Goal: Check status: Check status

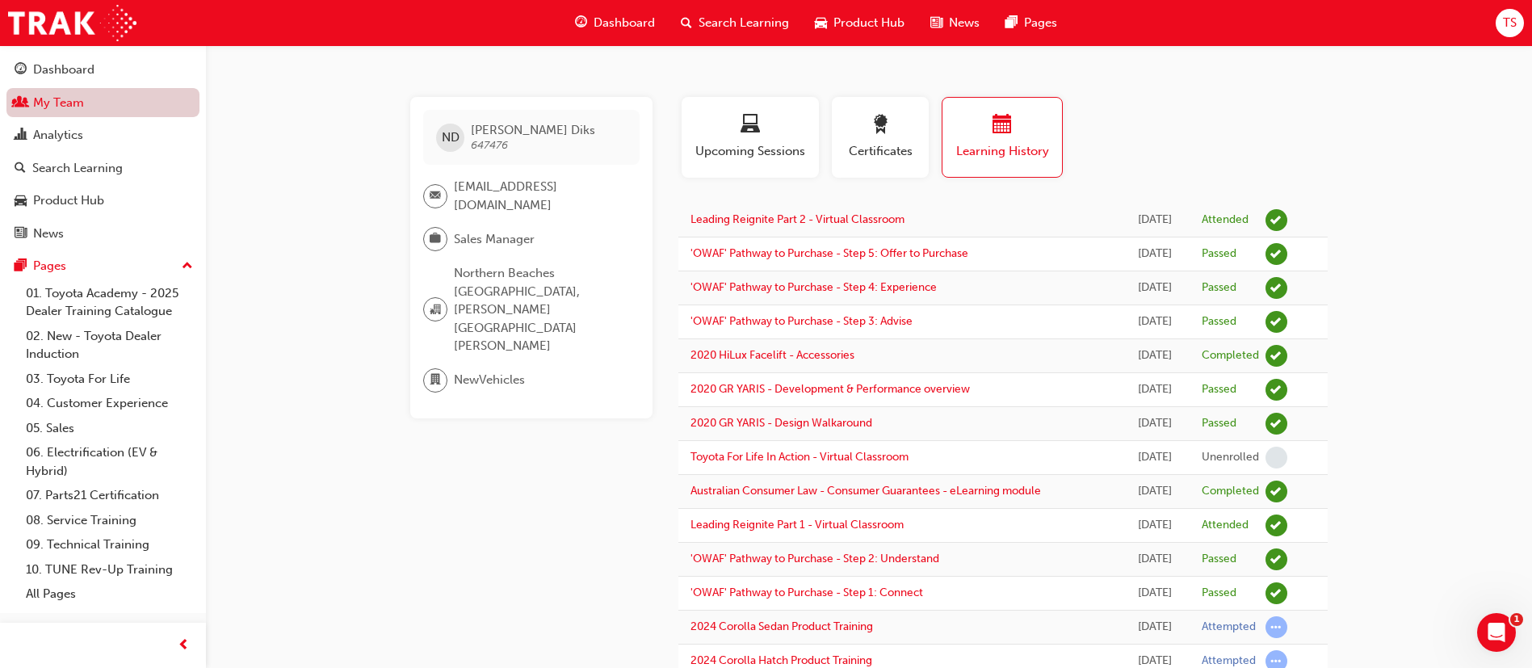
click at [108, 104] on link "My Team" at bounding box center [102, 103] width 193 height 30
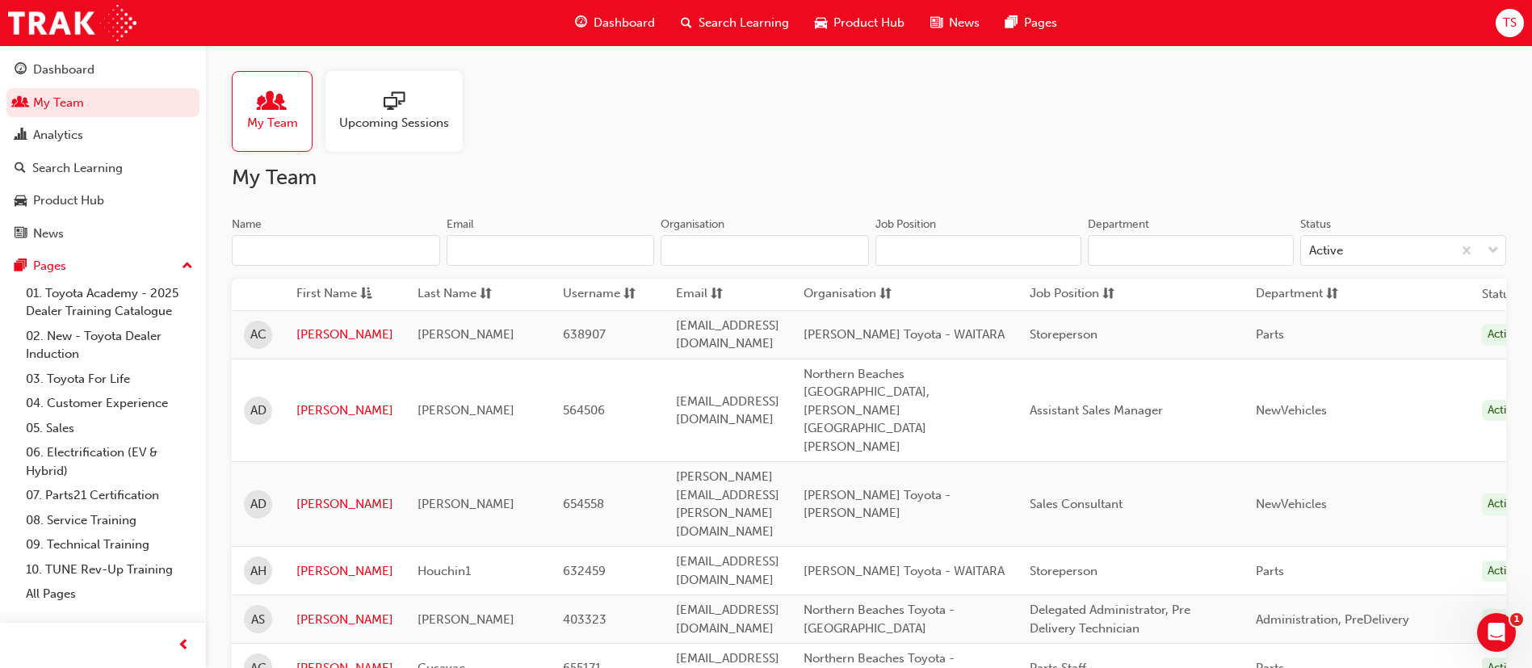
click at [316, 250] on input "Name" at bounding box center [336, 250] width 208 height 31
type input "o"
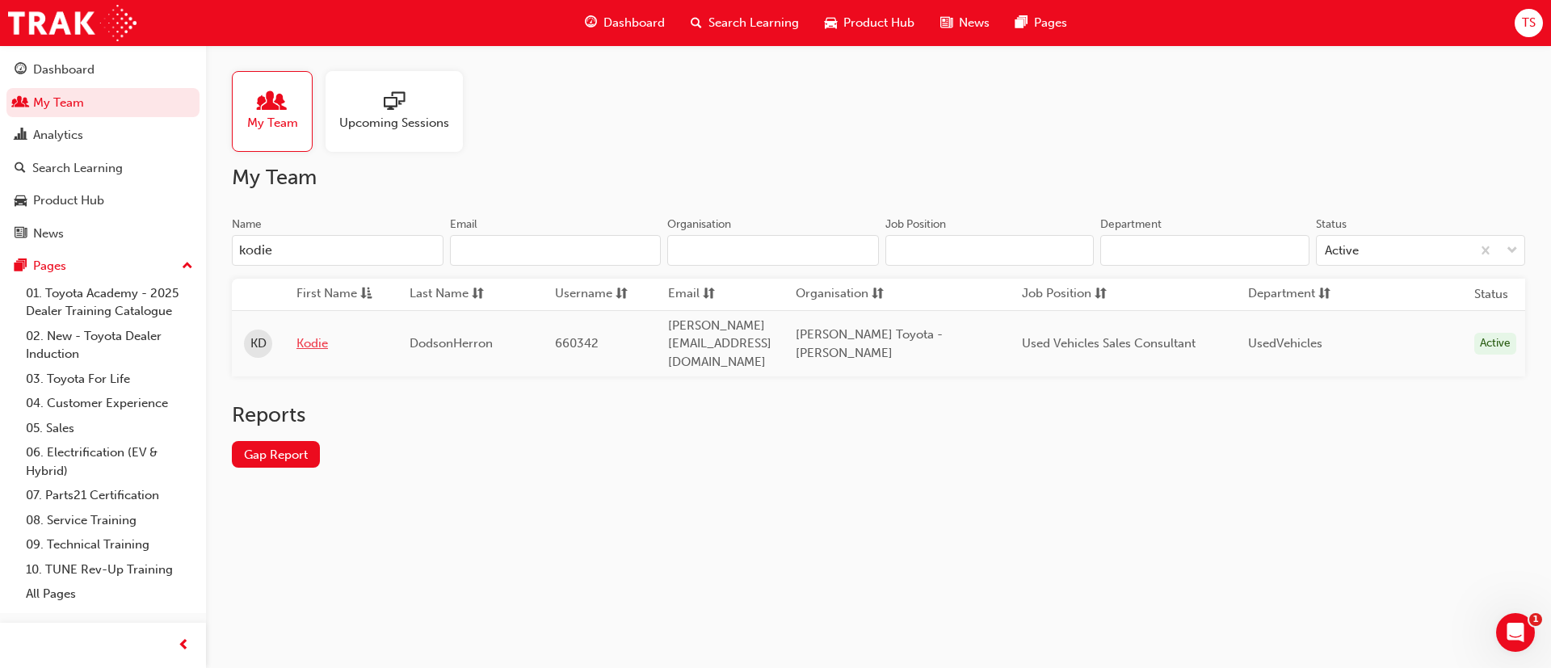
type input "kodie"
click at [299, 334] on link "Kodie" at bounding box center [340, 343] width 89 height 19
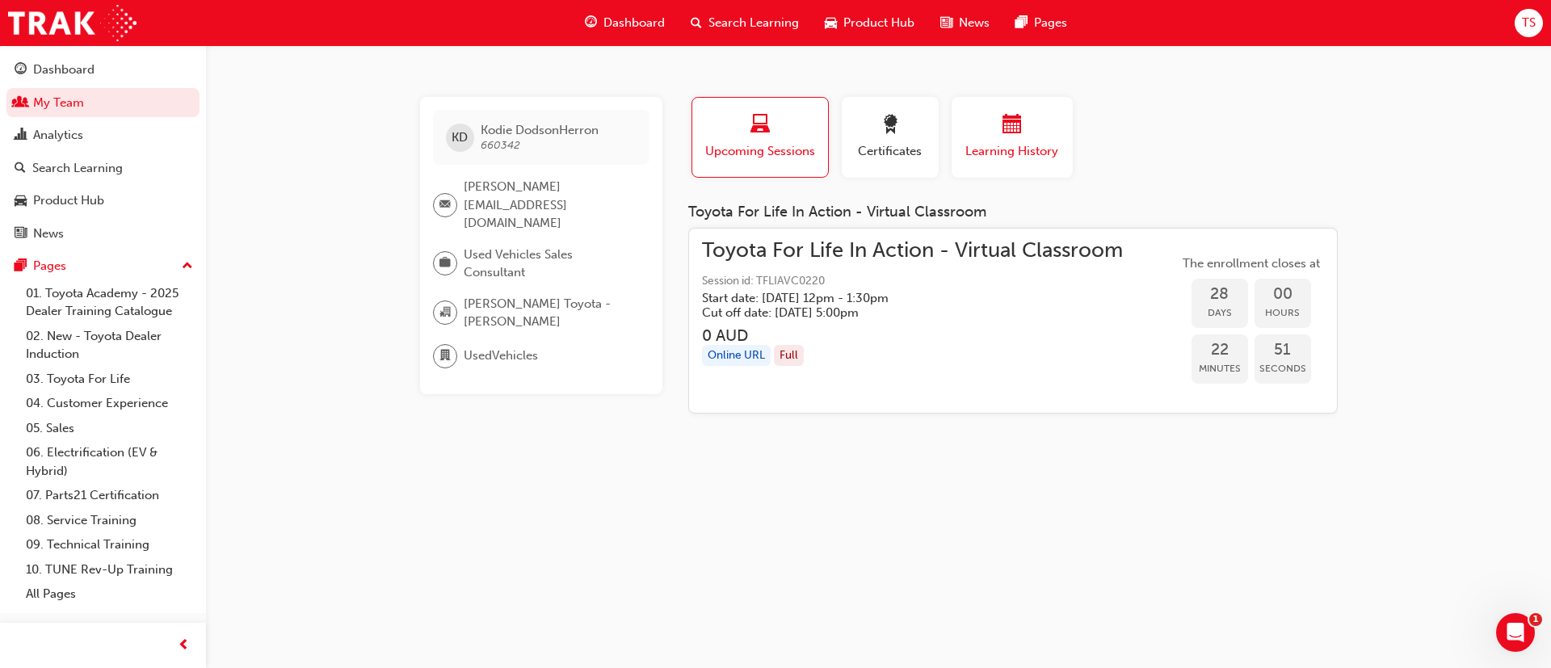
click at [985, 146] on span "Learning History" at bounding box center [1012, 151] width 97 height 19
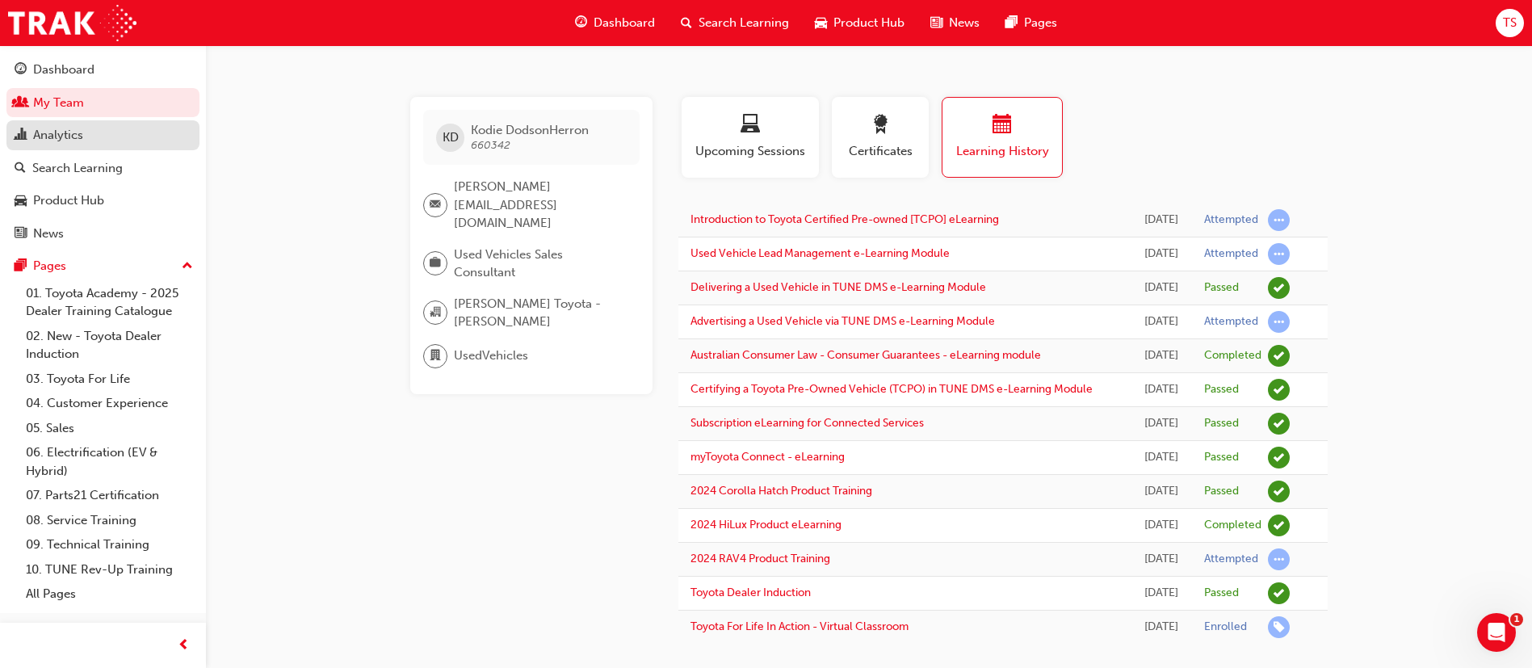
click at [133, 139] on div "Analytics" at bounding box center [103, 135] width 177 height 20
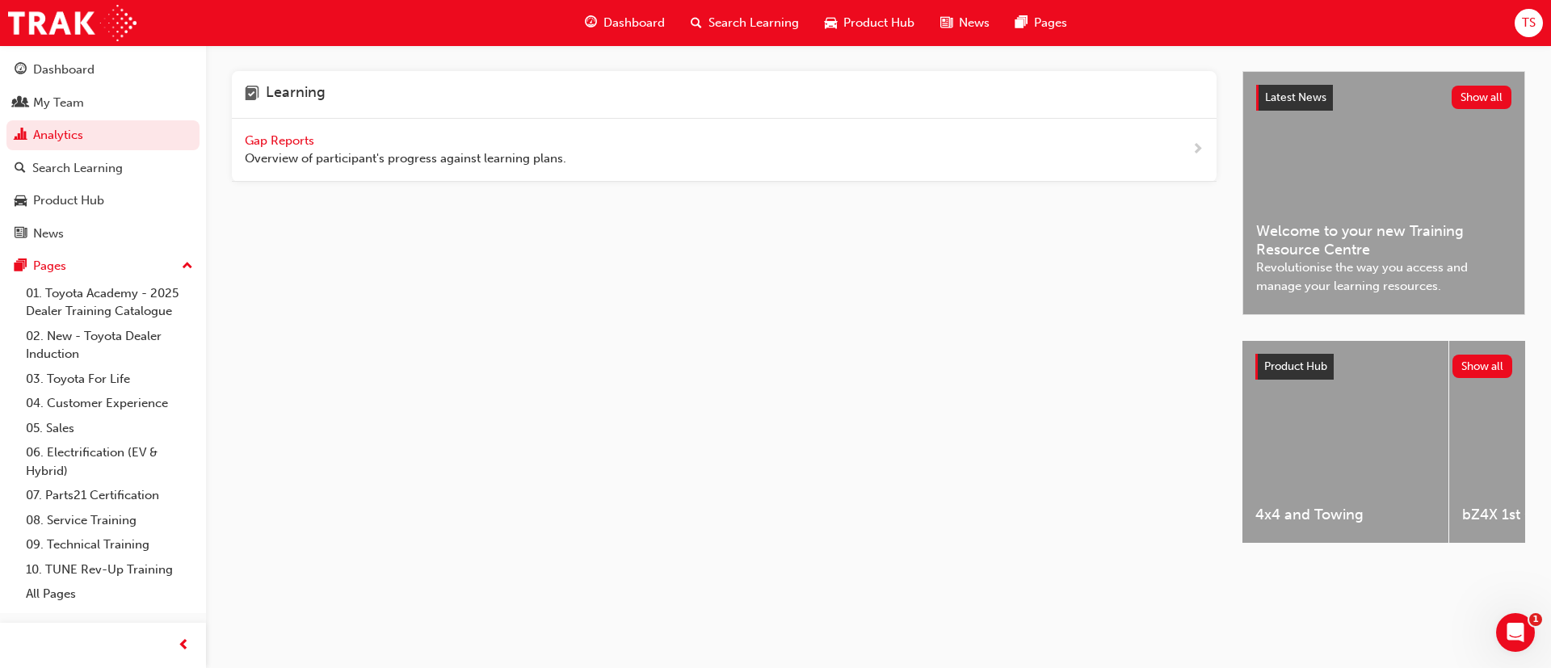
click at [288, 137] on span "Gap Reports" at bounding box center [281, 140] width 73 height 15
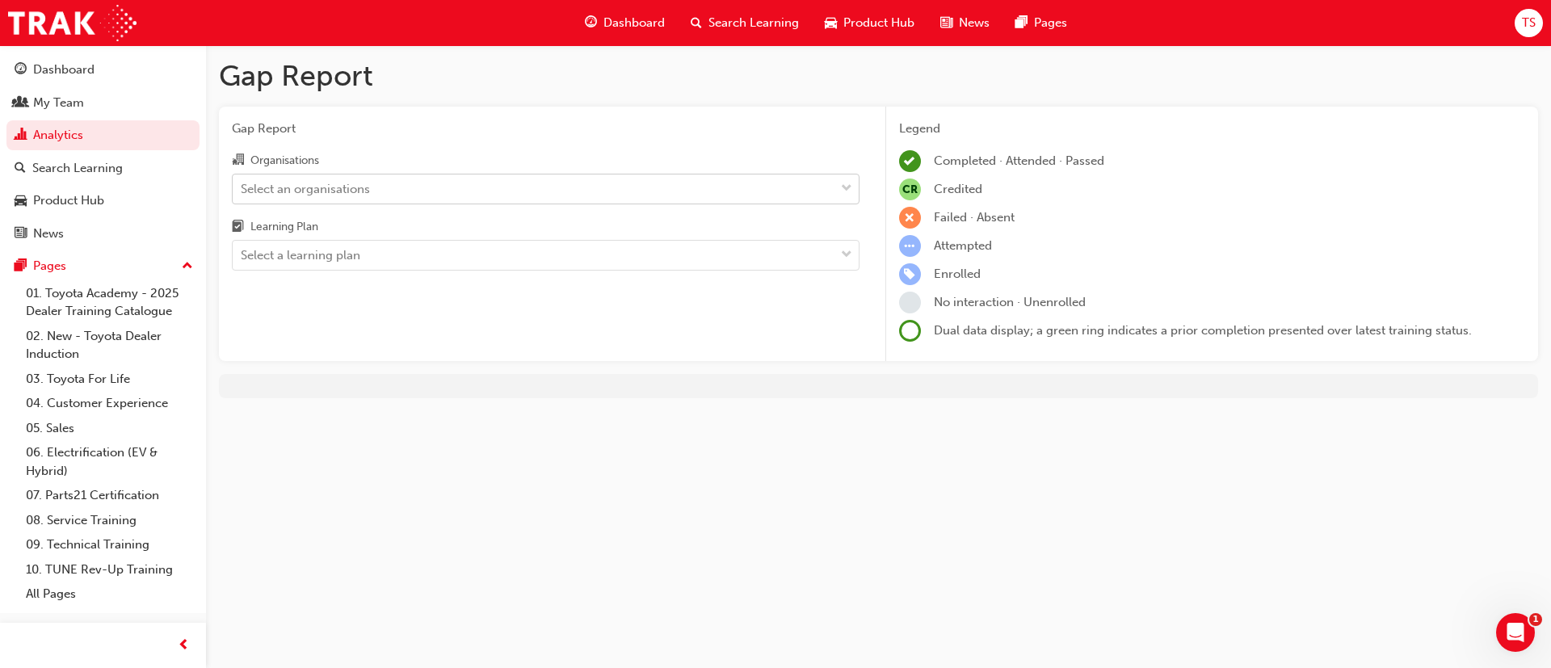
click at [376, 187] on div "Select an organisations" at bounding box center [534, 188] width 602 height 28
click at [242, 187] on input "Organisations Select an organisations" at bounding box center [242, 188] width 2 height 14
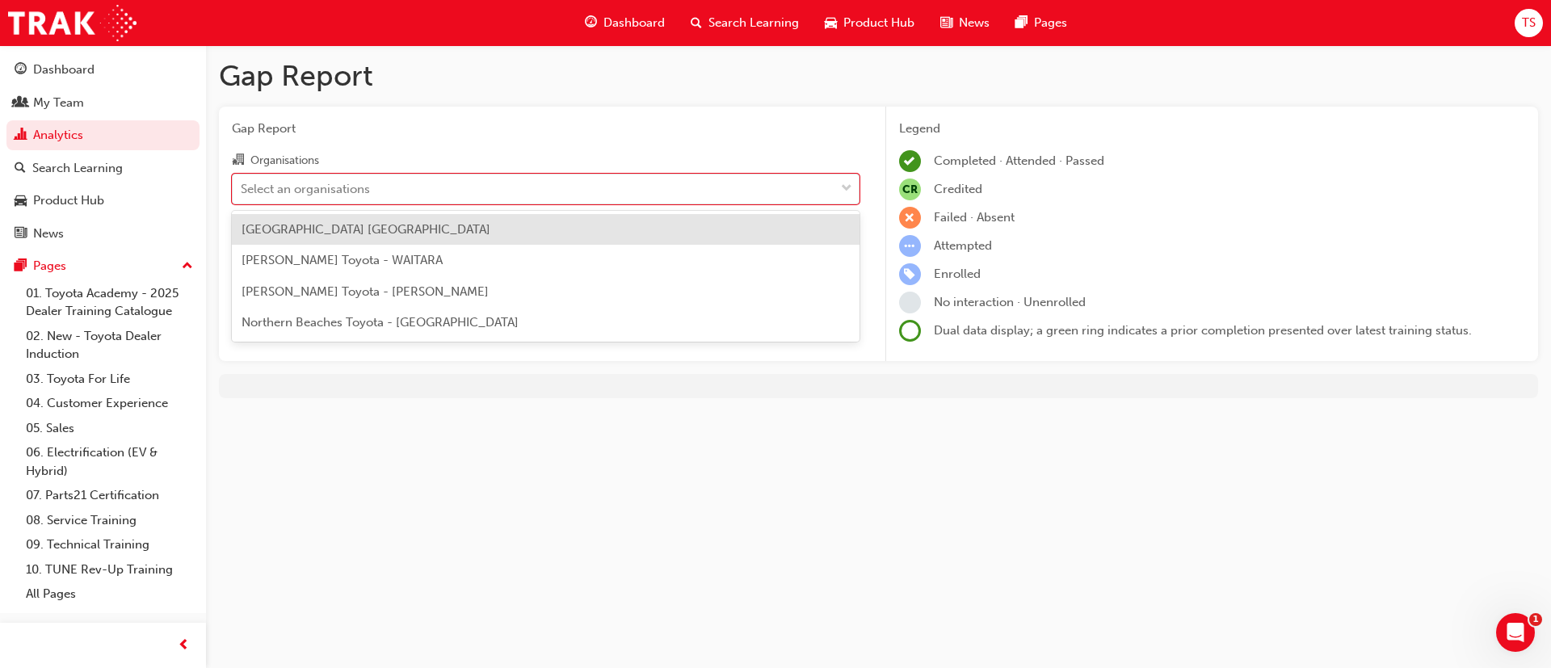
click at [390, 292] on span "[PERSON_NAME] Toyota - [PERSON_NAME]" at bounding box center [365, 291] width 247 height 15
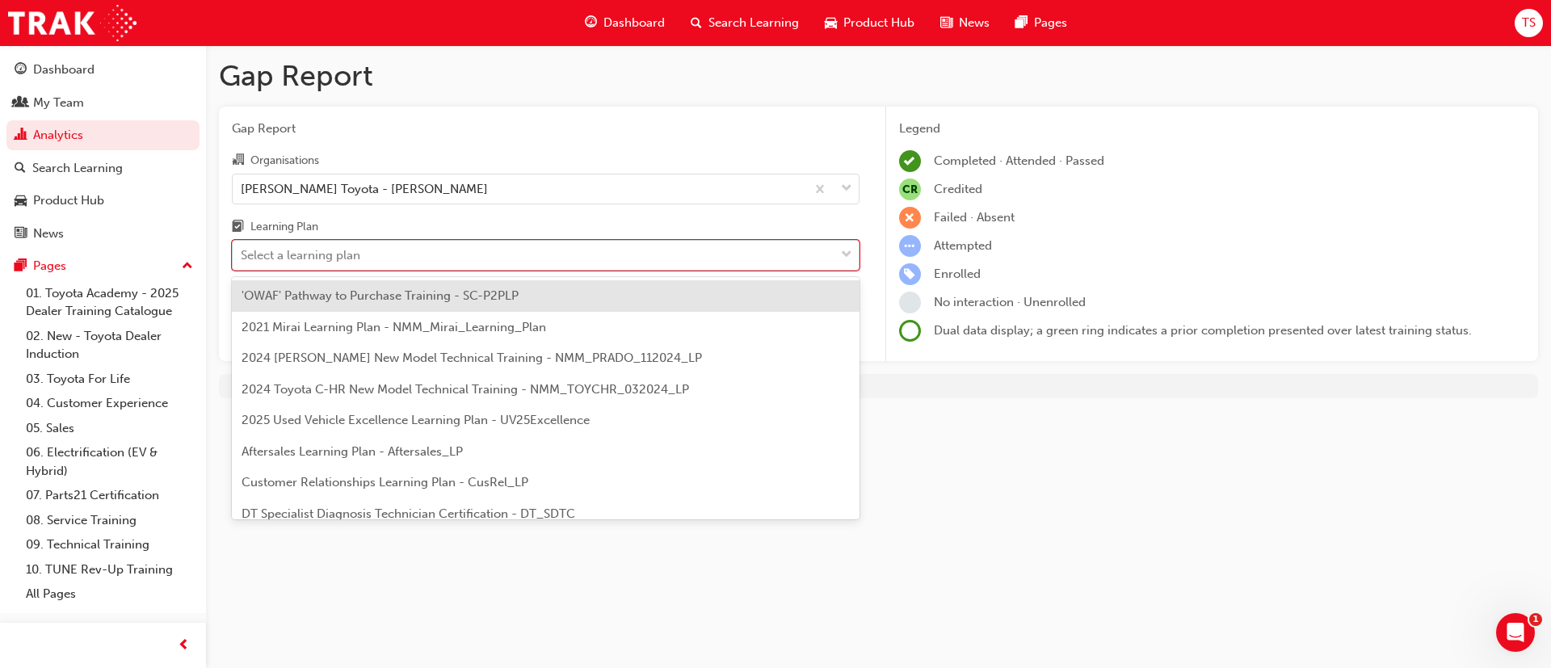
click at [400, 261] on div "Select a learning plan" at bounding box center [534, 256] width 602 height 28
click at [242, 261] on input "Learning Plan option 'OWAF' Pathway to Purchase Training - SC-P2PLP focused, 1 …" at bounding box center [242, 255] width 2 height 14
click at [433, 407] on div "2025 Used Vehicle Excellence Learning Plan - UV25Excellence" at bounding box center [546, 421] width 628 height 32
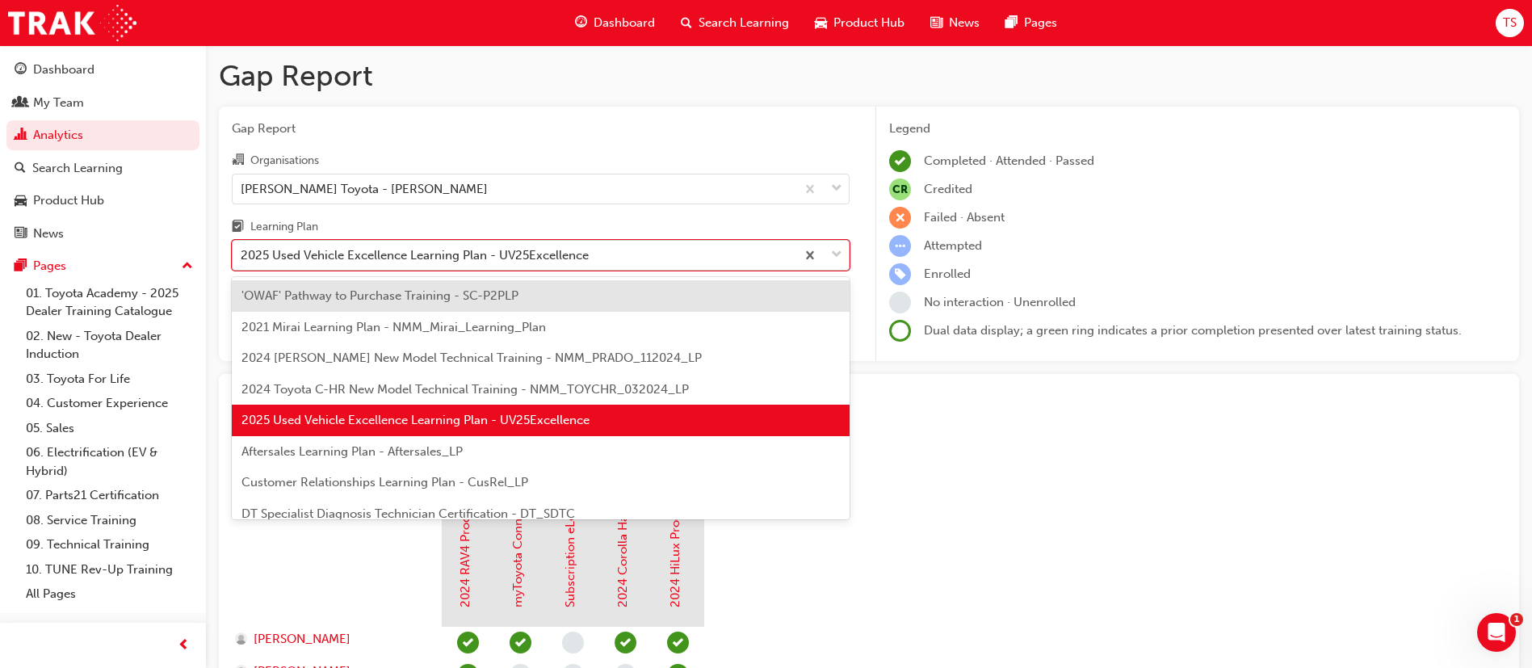
click at [473, 264] on div "2025 Used Vehicle Excellence Learning Plan - UV25Excellence" at bounding box center [514, 256] width 563 height 28
click at [242, 262] on input "Learning Plan option 2025 Used Vehicle Excellence Learning Plan - UV25Excellenc…" at bounding box center [242, 255] width 2 height 14
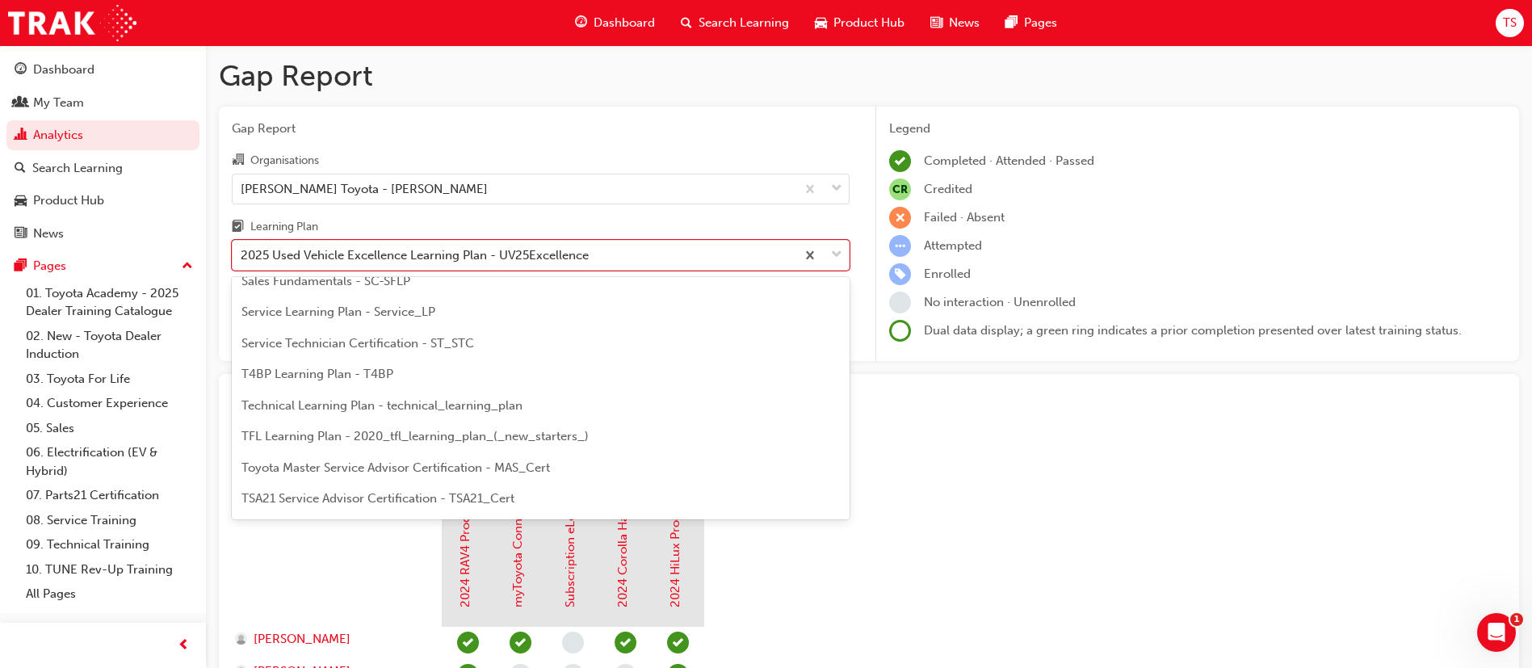
scroll to position [697, 0]
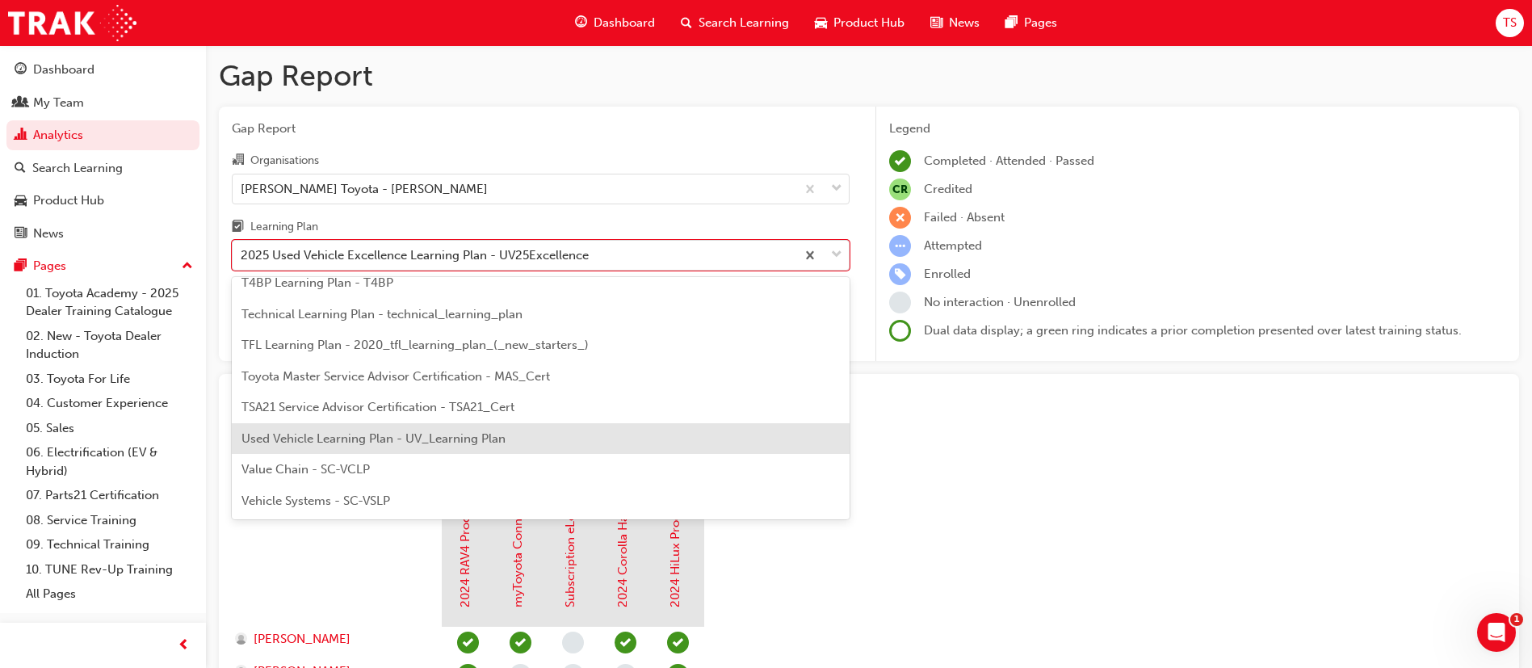
click at [443, 441] on span "Used Vehicle Learning Plan - UV_Learning Plan" at bounding box center [374, 438] width 264 height 15
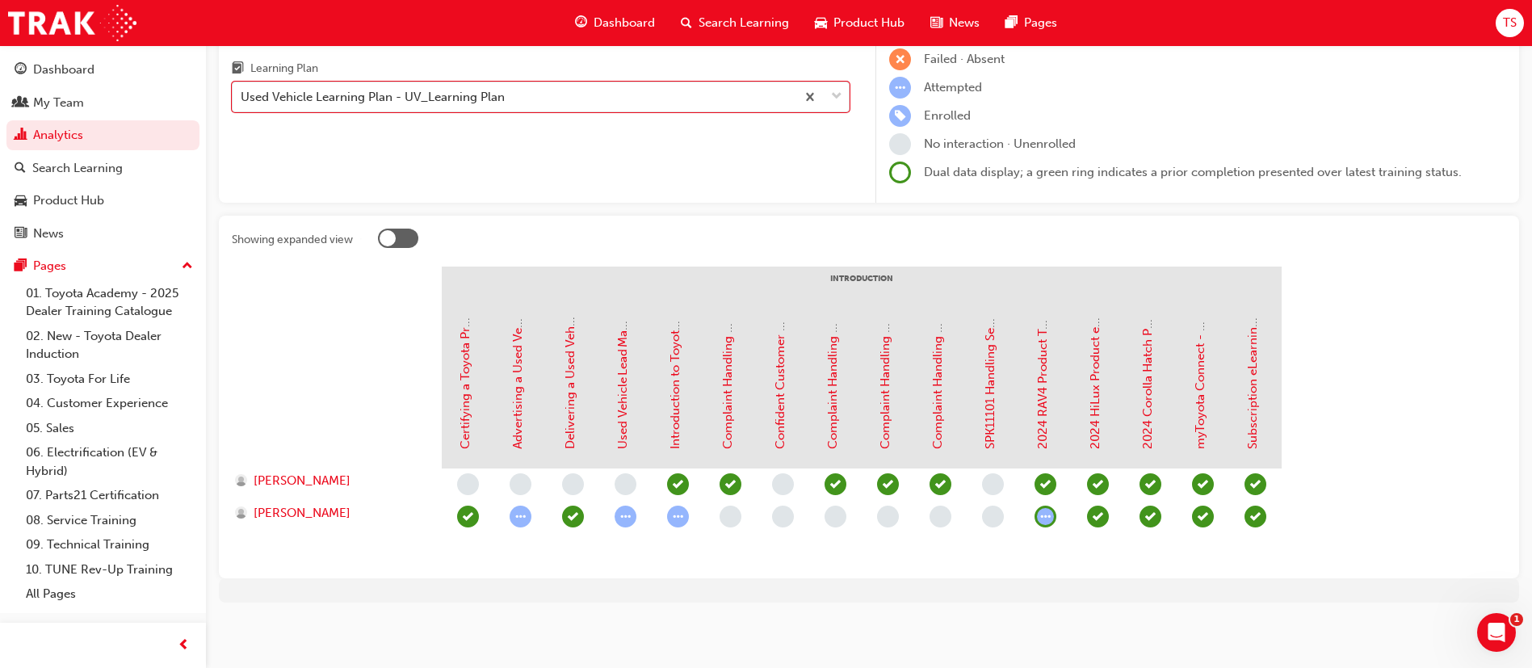
scroll to position [159, 0]
click at [524, 515] on span "learningRecordVerb_ATTEMPT-icon" at bounding box center [521, 516] width 22 height 22
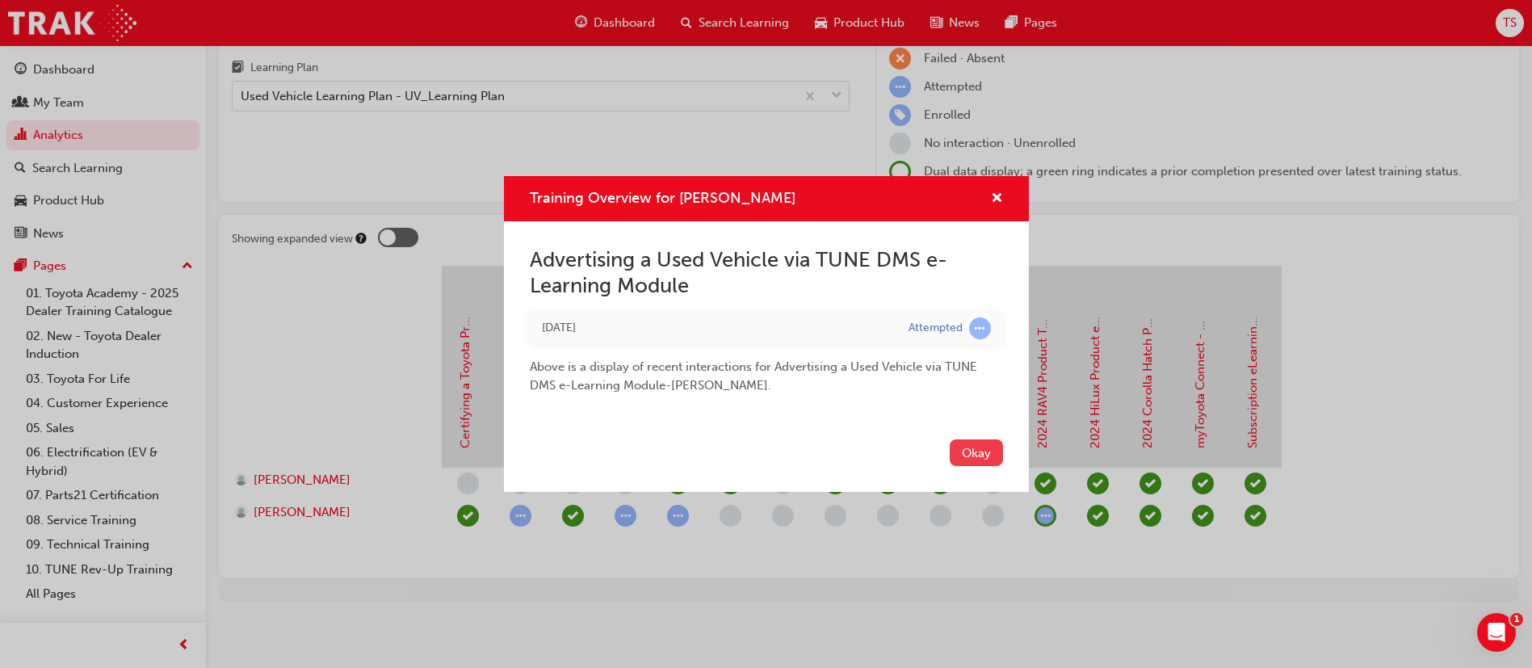
click at [964, 456] on button "Okay" at bounding box center [976, 452] width 53 height 27
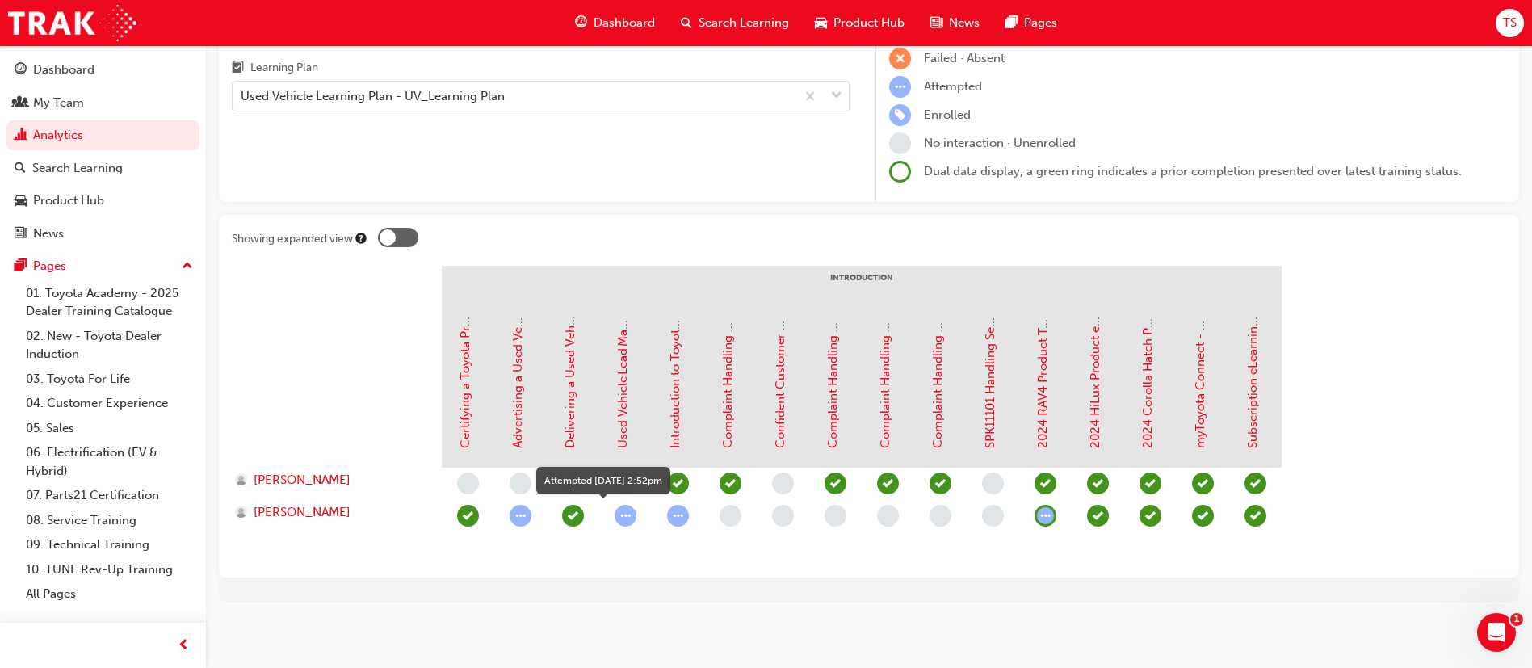
click at [628, 516] on span "learningRecordVerb_ATTEMPT-icon" at bounding box center [626, 516] width 22 height 22
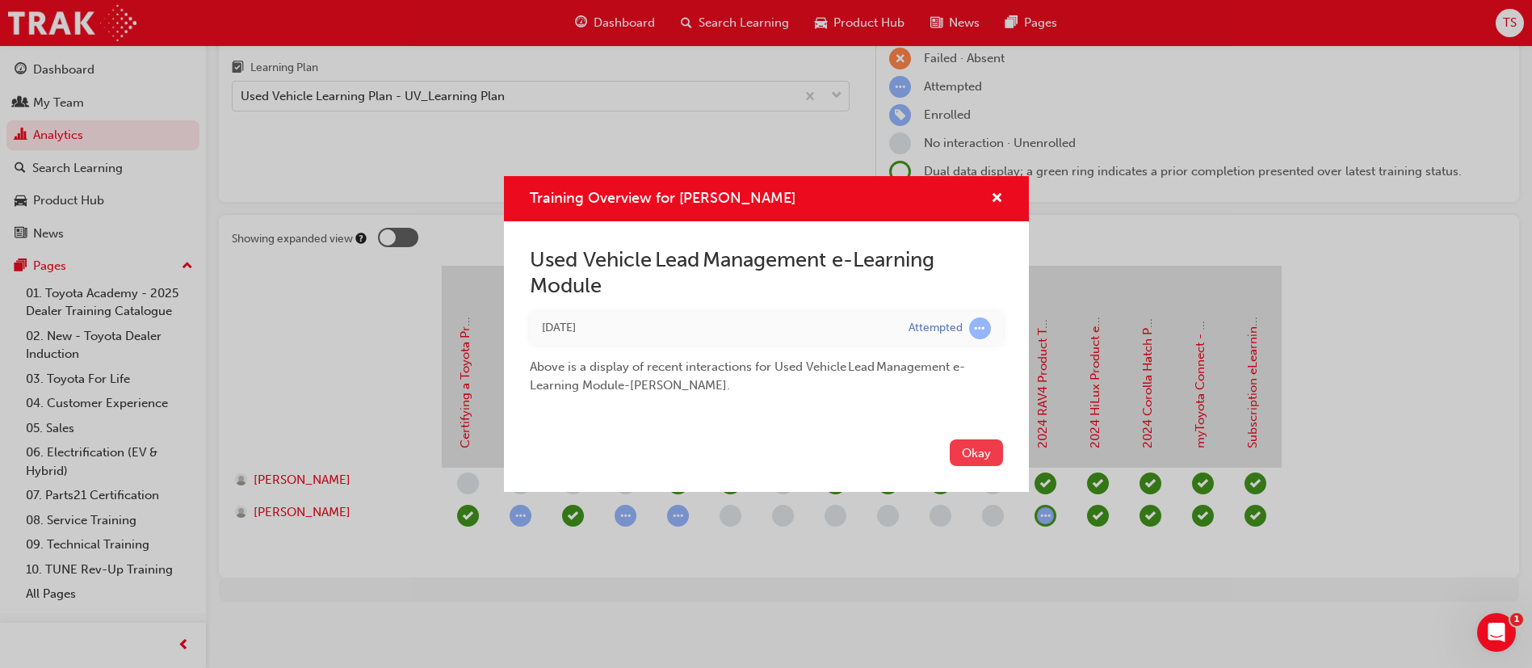
click at [985, 443] on button "Okay" at bounding box center [976, 452] width 53 height 27
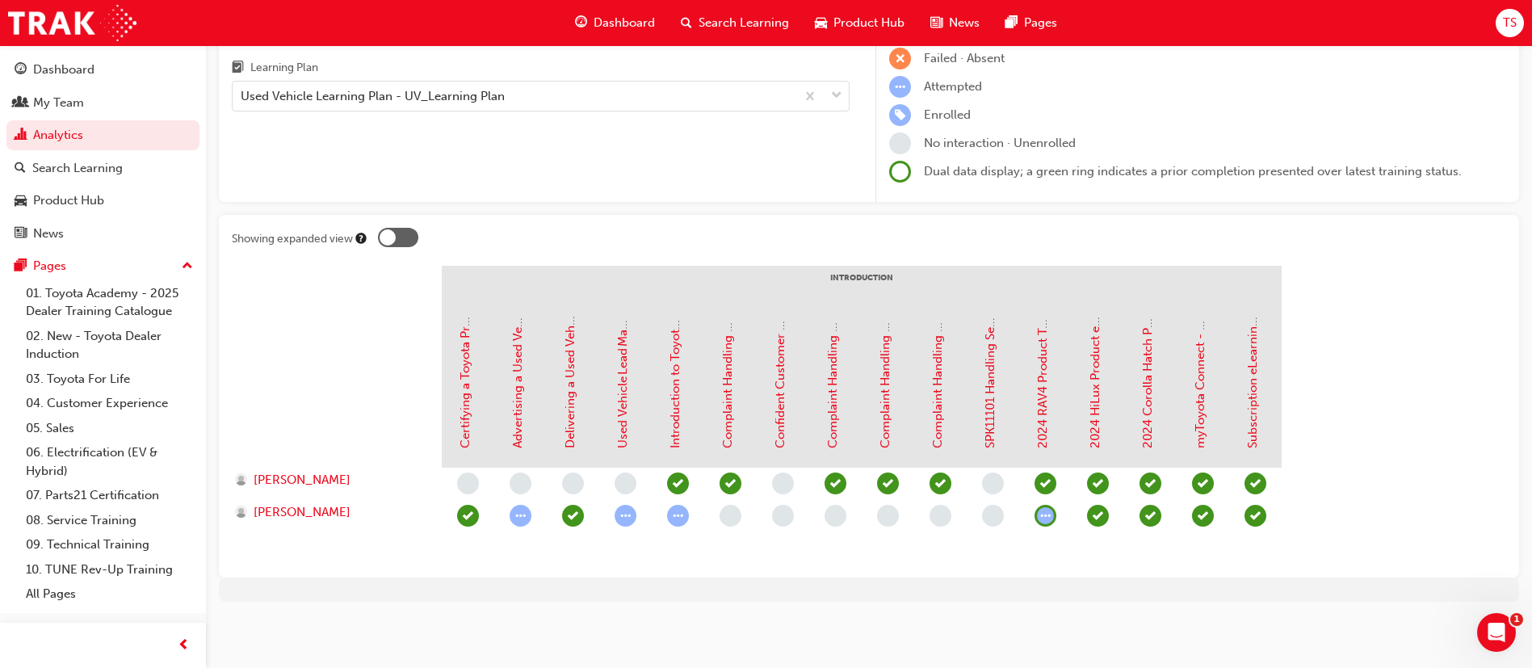
click at [678, 514] on span "learningRecordVerb_ATTEMPT-icon" at bounding box center [678, 516] width 22 height 22
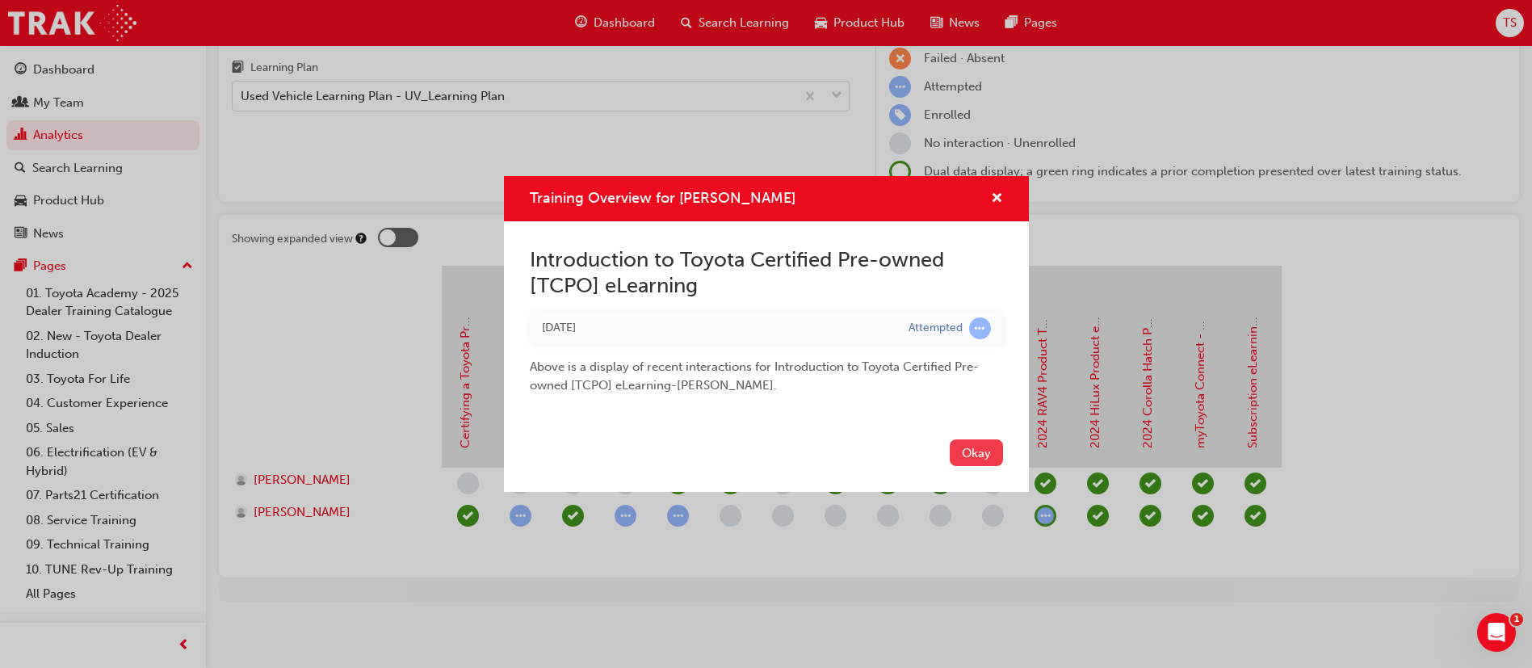
click at [974, 448] on button "Okay" at bounding box center [976, 452] width 53 height 27
